Goal: Transaction & Acquisition: Purchase product/service

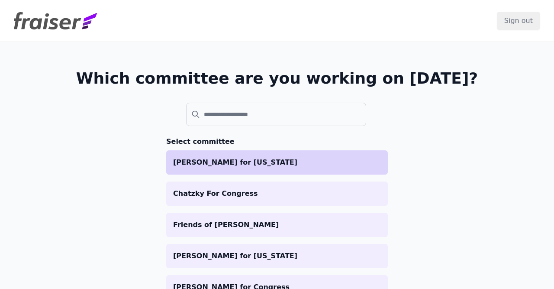
click at [233, 155] on li "[PERSON_NAME] for [US_STATE]" at bounding box center [277, 162] width 222 height 24
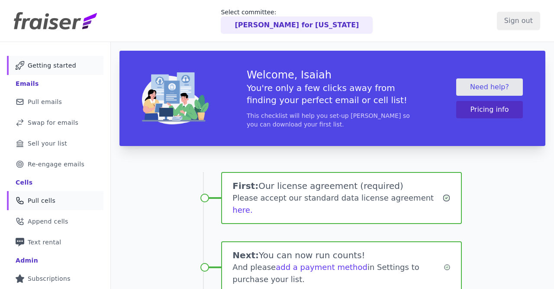
click at [64, 203] on link "Phone Icon Outline of a phone Pull cells" at bounding box center [55, 200] width 97 height 19
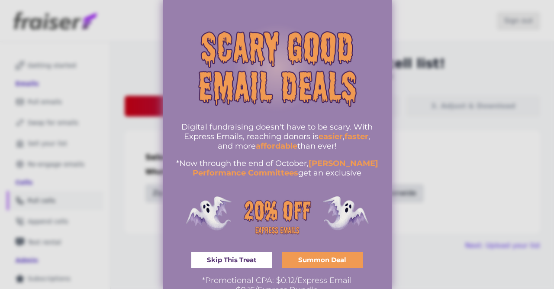
click at [437, 166] on div at bounding box center [277, 144] width 554 height 289
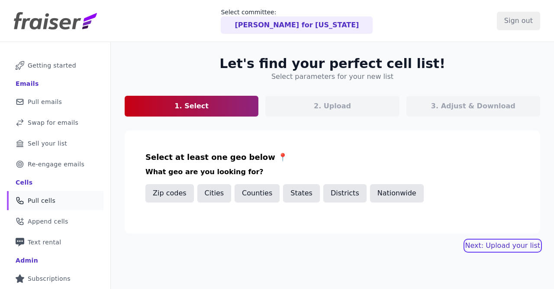
click at [504, 243] on button "Next: Upload your list" at bounding box center [502, 245] width 75 height 10
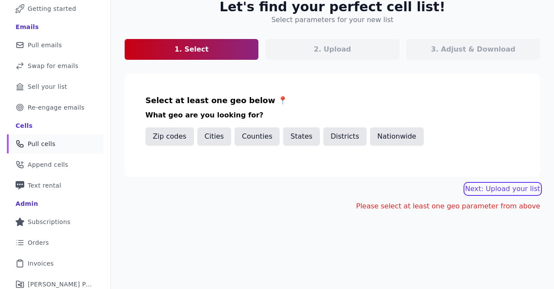
scroll to position [100, 0]
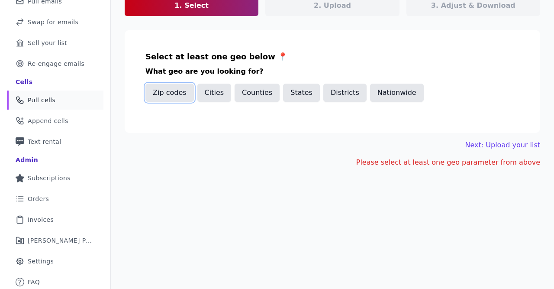
click at [181, 90] on button "Zip codes" at bounding box center [169, 93] width 48 height 18
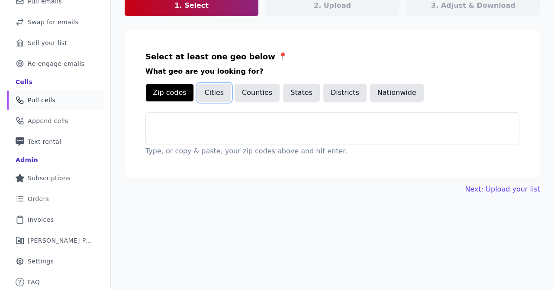
click at [210, 93] on button "Cities" at bounding box center [214, 93] width 34 height 18
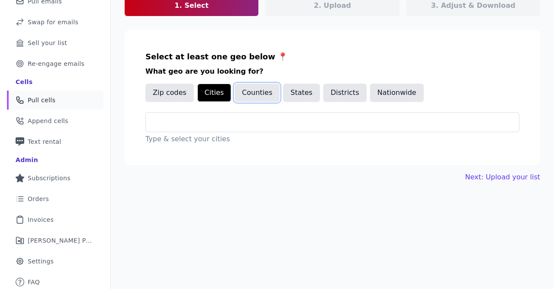
click at [264, 94] on button "Counties" at bounding box center [257, 93] width 45 height 18
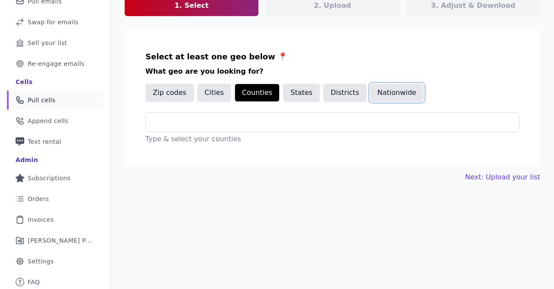
click at [377, 97] on button "Nationwide" at bounding box center [397, 93] width 54 height 18
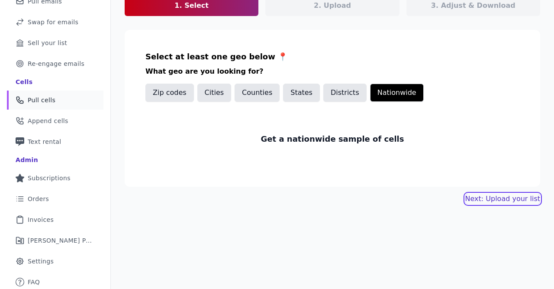
click at [503, 199] on link "Next: Upload your list" at bounding box center [502, 198] width 75 height 10
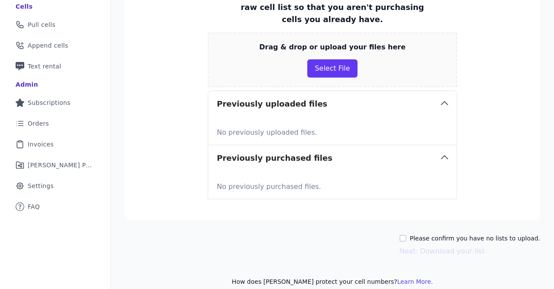
scroll to position [185, 0]
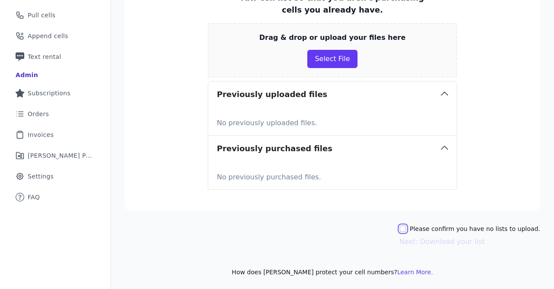
click at [406, 226] on input "Please confirm you have no lists to upload." at bounding box center [403, 228] width 7 height 7
checkbox input "true"
click at [428, 240] on button "Next: Download your list" at bounding box center [442, 241] width 85 height 10
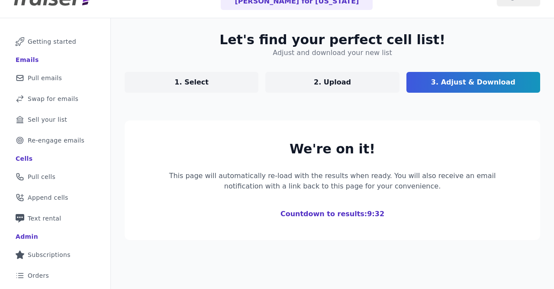
scroll to position [2, 0]
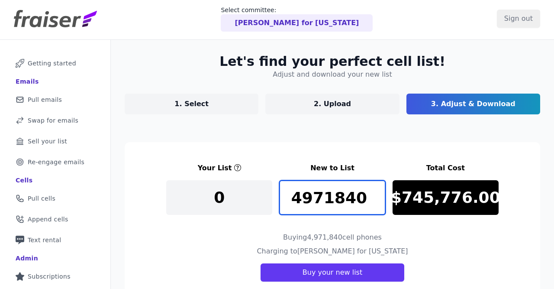
drag, startPoint x: 362, startPoint y: 196, endPoint x: 97, endPoint y: 212, distance: 265.4
click at [279, 212] on input "4971840" at bounding box center [332, 197] width 106 height 35
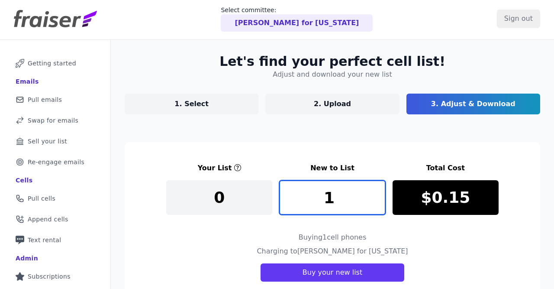
type input "1"
click at [429, 146] on section "Your List New to List Total Cost 0 1 $0.15 Buying 1 cell phones Charging to [PE…" at bounding box center [333, 222] width 416 height 160
